Goal: Navigation & Orientation: Find specific page/section

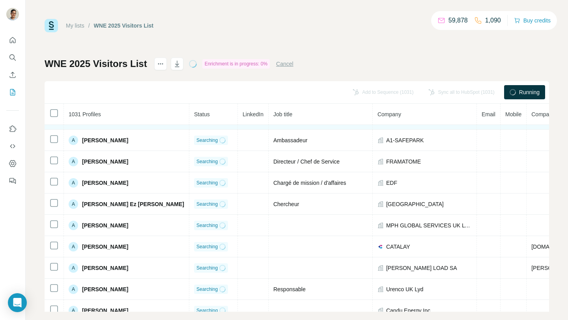
scroll to position [61, 0]
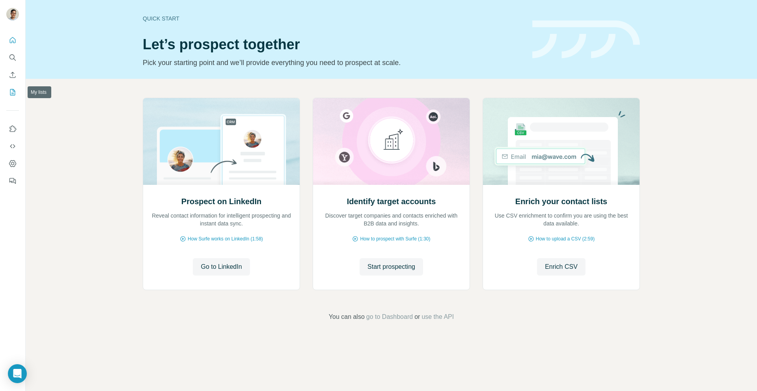
click at [11, 89] on icon "My lists" at bounding box center [12, 92] width 5 height 6
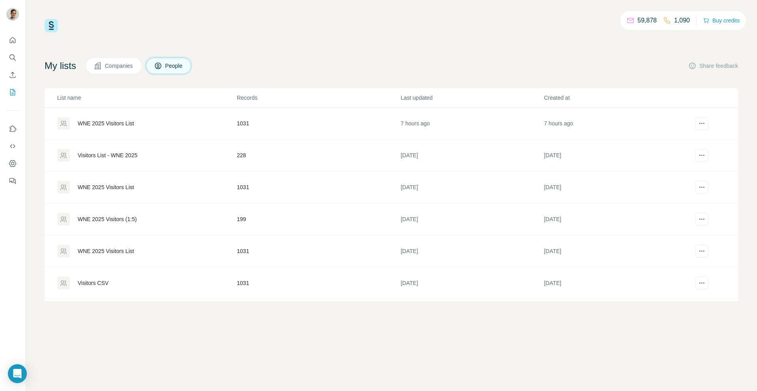
click at [98, 125] on div "WNE 2025 Visitors List" at bounding box center [106, 123] width 56 height 8
